Goal: Navigation & Orientation: Find specific page/section

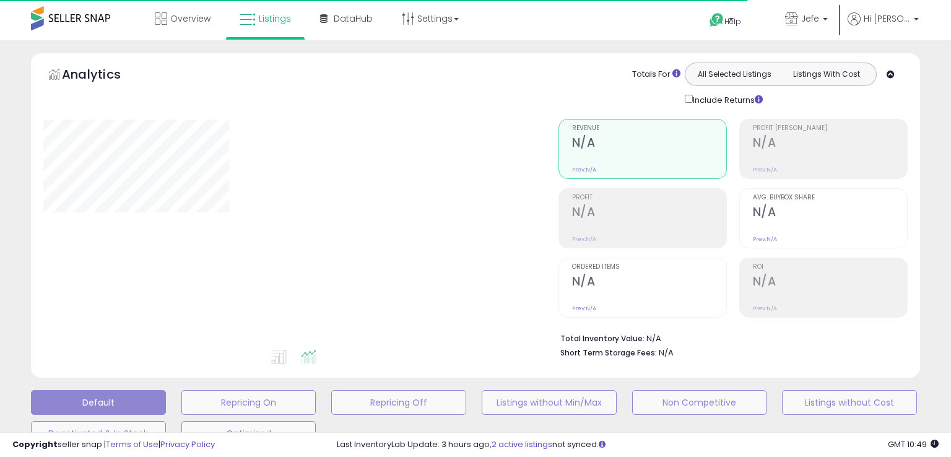
type input "**********"
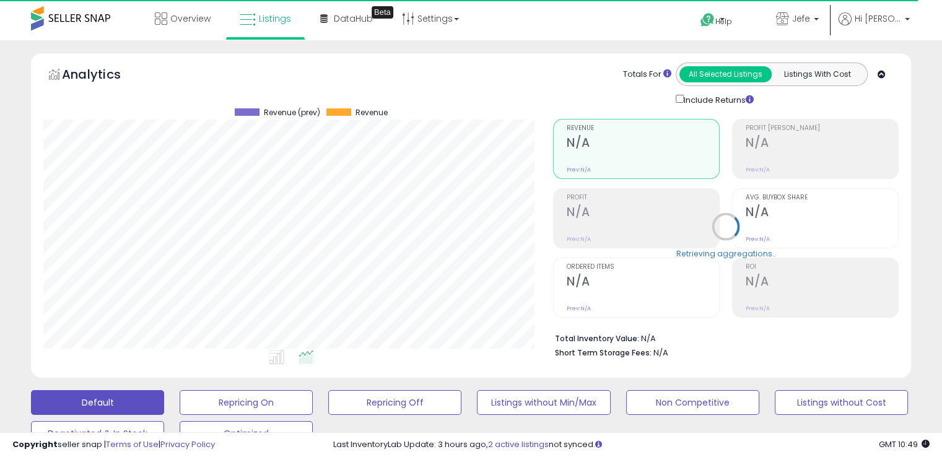
scroll to position [253, 509]
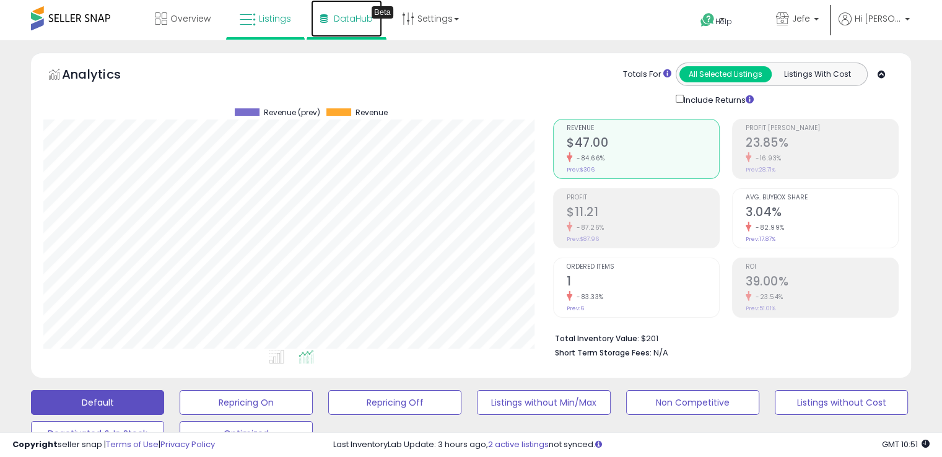
click at [347, 19] on span "DataHub" at bounding box center [353, 18] width 39 height 12
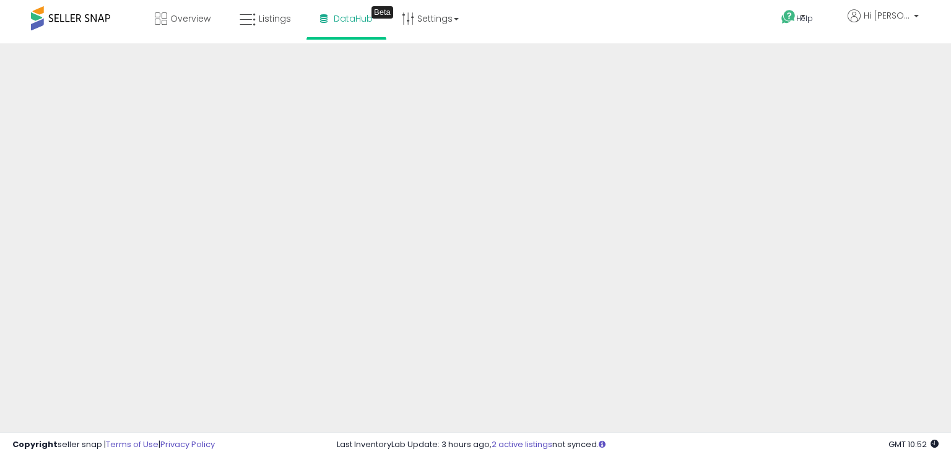
click at [687, 25] on div "Help Contact Support Search Knowledge Hub Request a Feature Hi Jeffrey" at bounding box center [775, 26] width 314 height 53
